Goal: Task Accomplishment & Management: Use online tool/utility

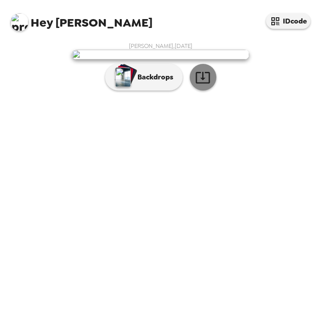
click at [200, 85] on icon "button" at bounding box center [203, 78] width 16 height 16
click at [203, 85] on icon "button" at bounding box center [203, 78] width 16 height 16
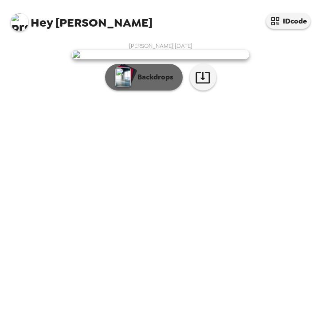
click at [147, 83] on p "Backdrops" at bounding box center [153, 77] width 40 height 11
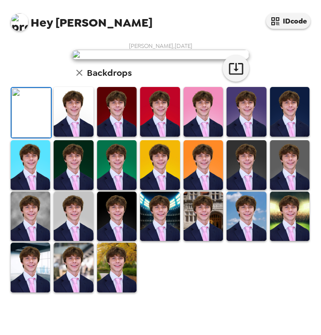
scroll to position [184, 0]
click at [82, 184] on img at bounding box center [74, 165] width 40 height 50
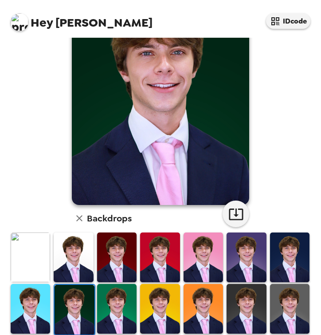
scroll to position [71, 0]
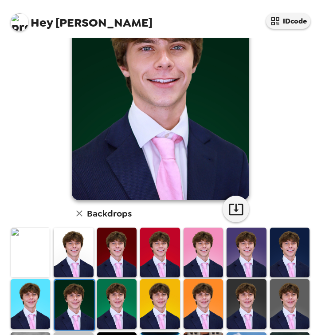
click at [41, 289] on img at bounding box center [31, 304] width 40 height 50
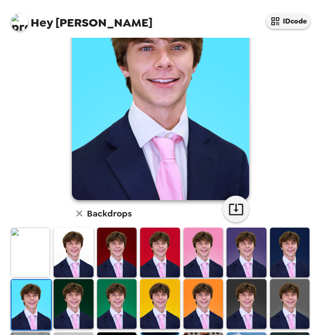
click at [289, 264] on img at bounding box center [290, 253] width 40 height 50
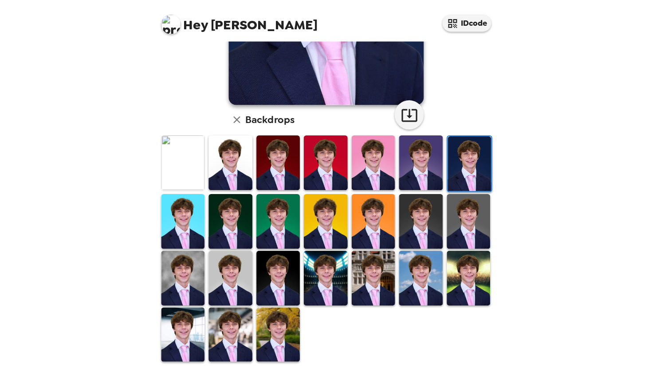
scroll to position [184, 0]
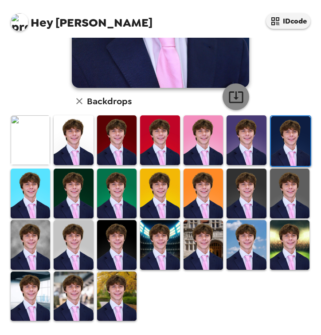
click at [239, 89] on icon "button" at bounding box center [237, 97] width 16 height 16
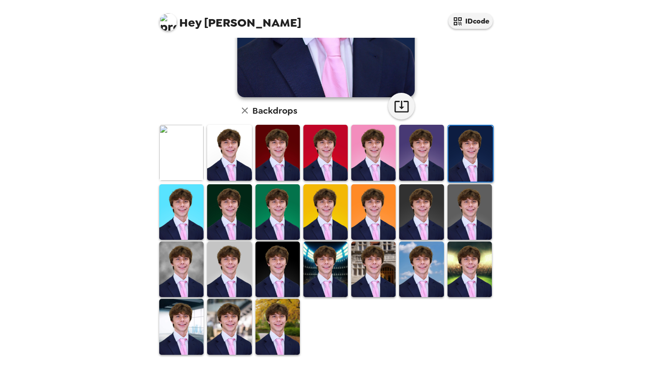
scroll to position [174, 0]
